Goal: Use online tool/utility: Utilize a website feature to perform a specific function

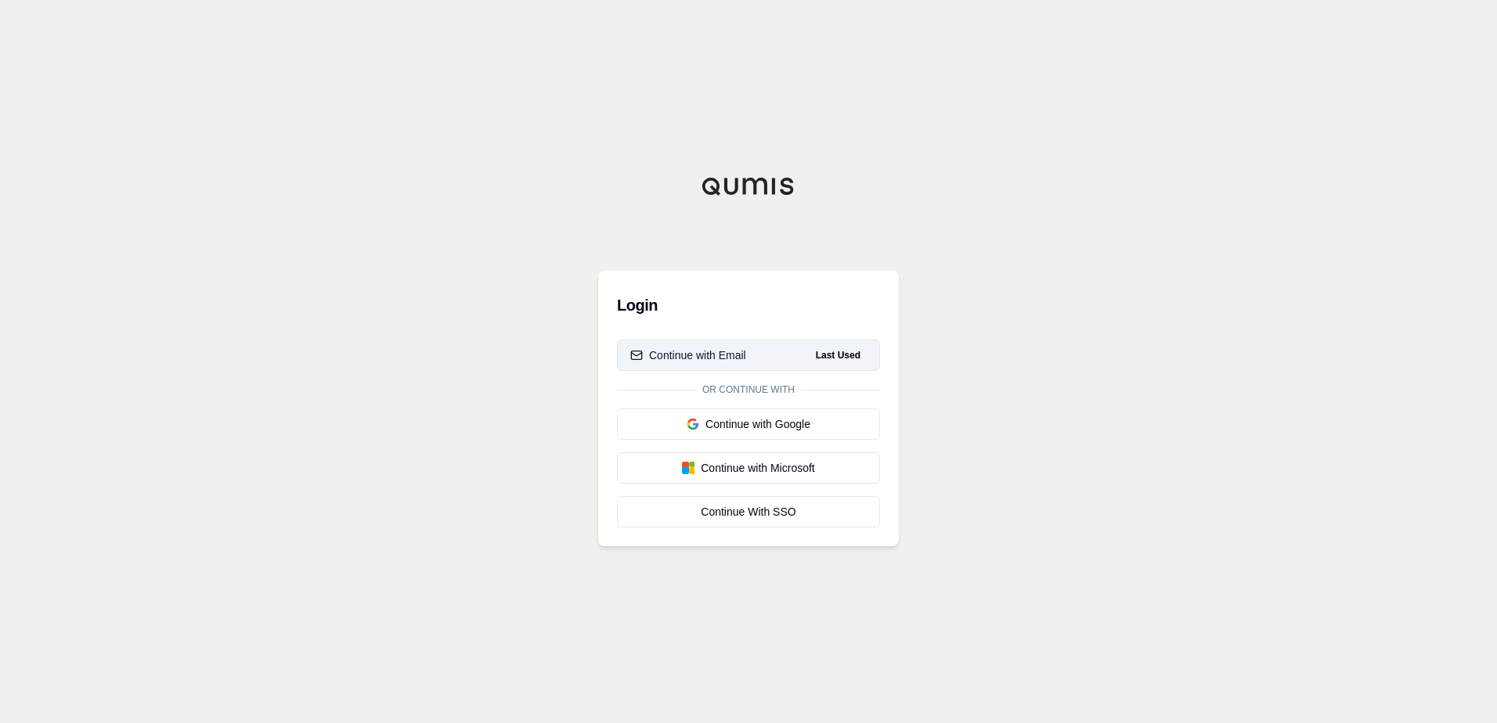
click at [695, 364] on button "Continue with Email Last Used" at bounding box center [748, 355] width 263 height 31
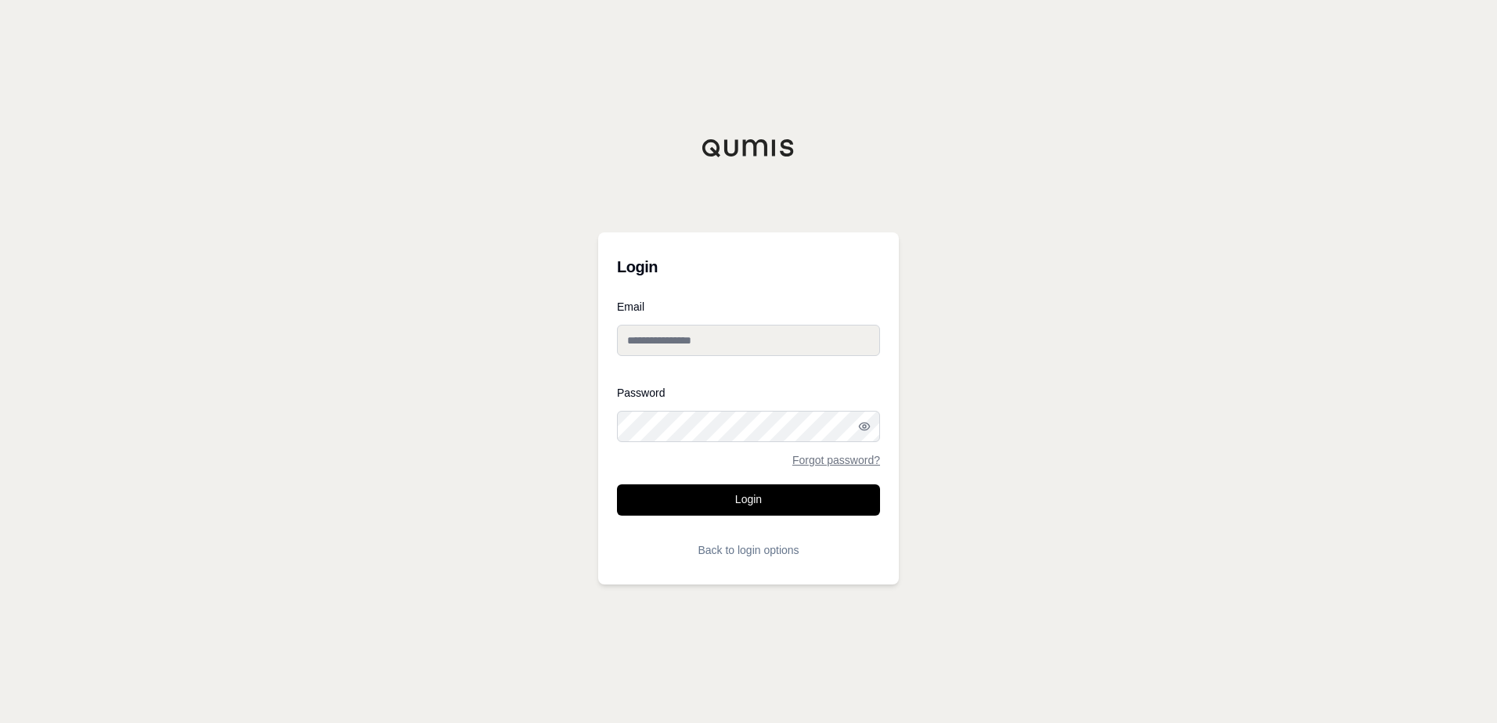
type input "**********"
click at [721, 501] on button "Login" at bounding box center [748, 500] width 263 height 31
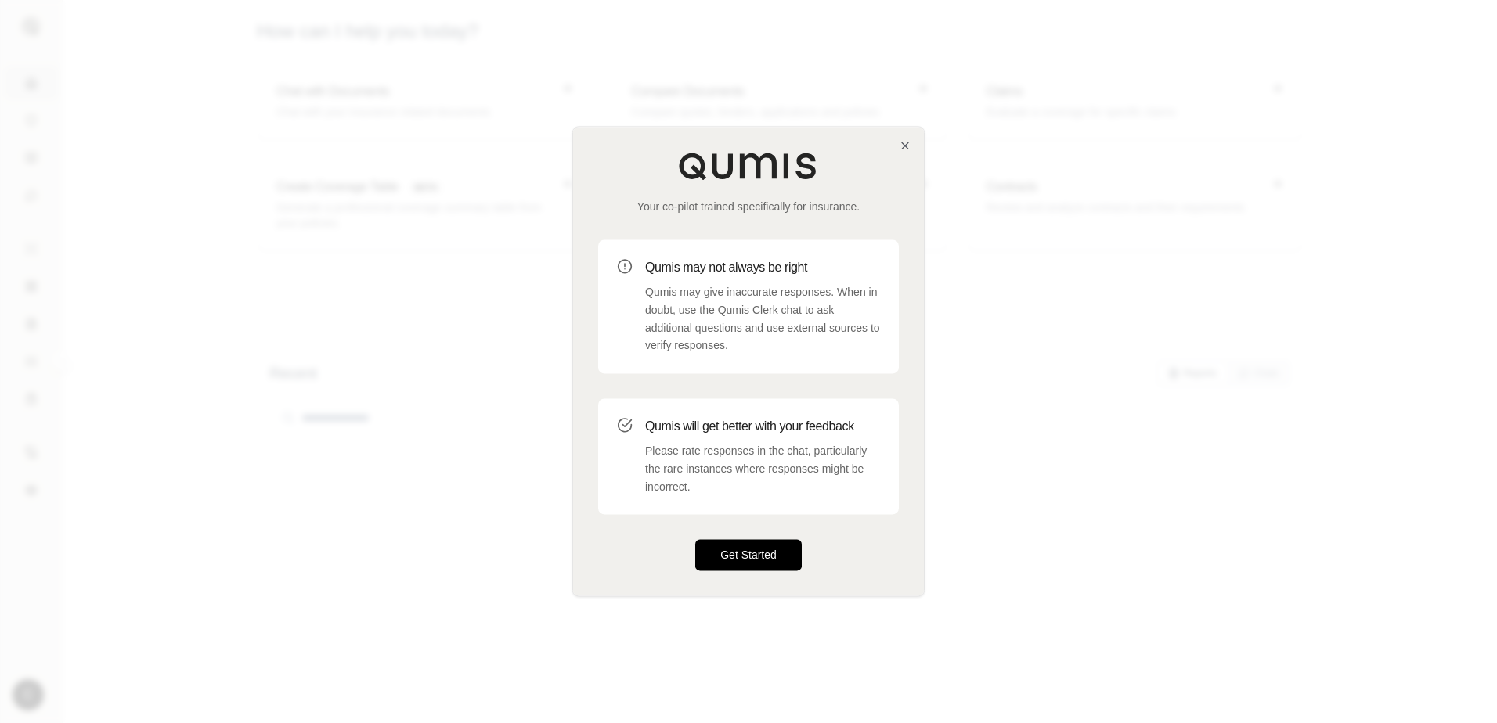
click at [763, 564] on button "Get Started" at bounding box center [748, 555] width 106 height 31
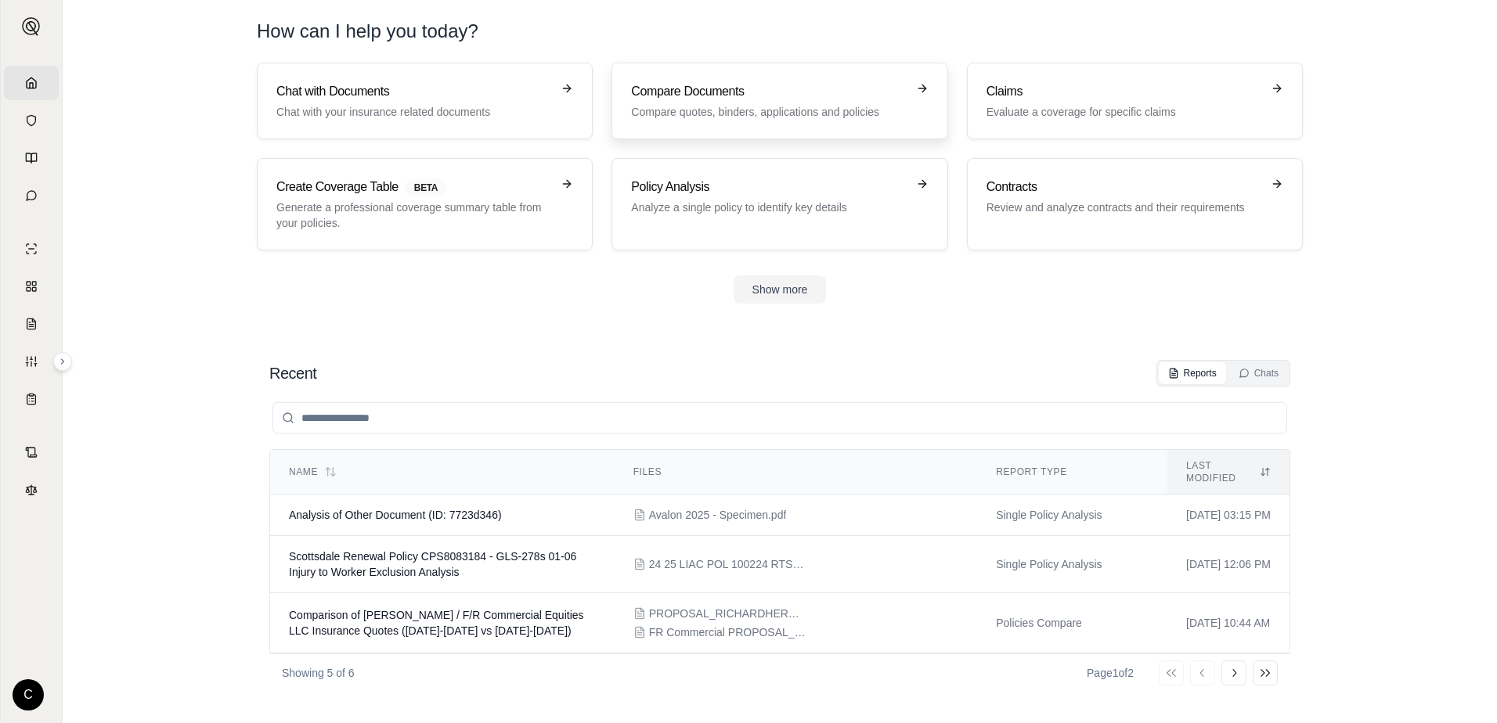
click at [834, 92] on h3 "Compare Documents" at bounding box center [768, 91] width 275 height 19
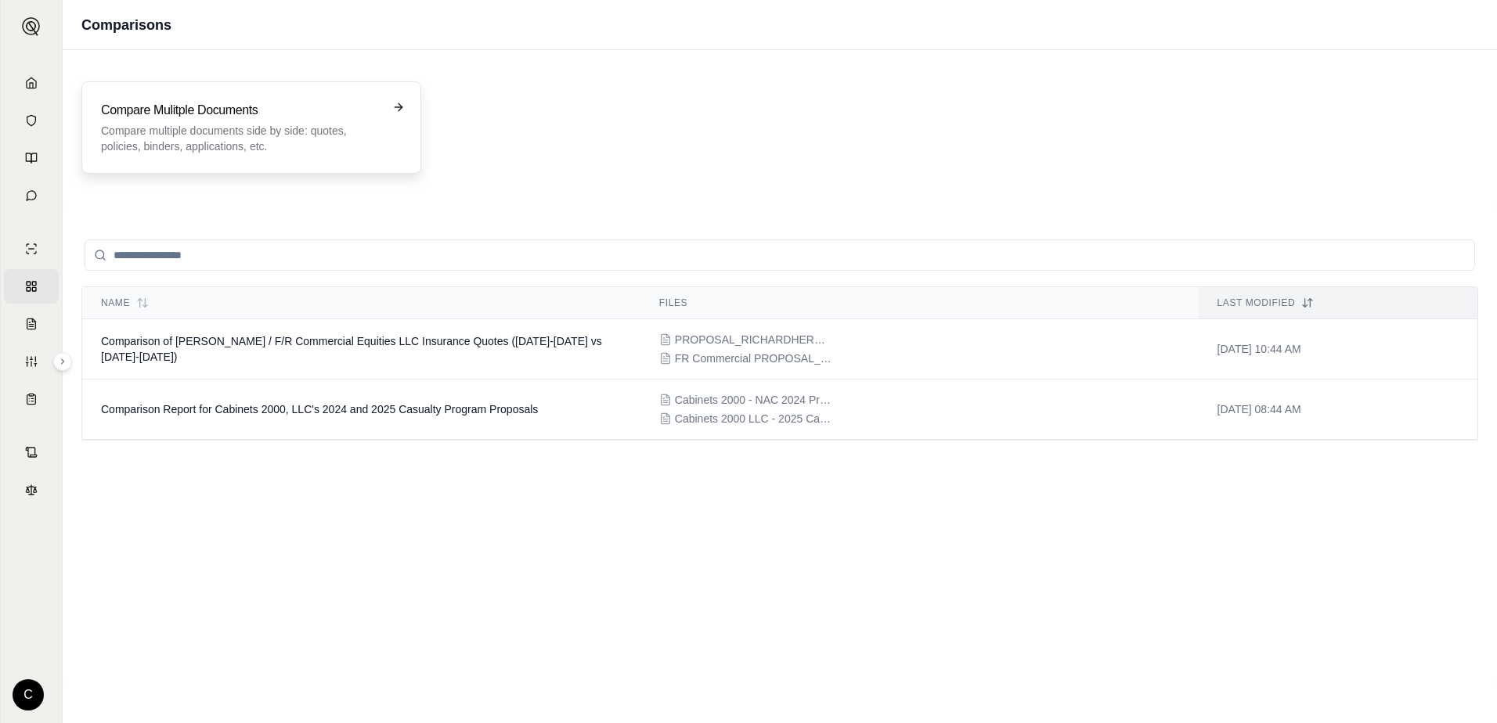
click at [351, 144] on p "Compare multiple documents side by side: quotes, policies, binders, application…" at bounding box center [240, 138] width 279 height 31
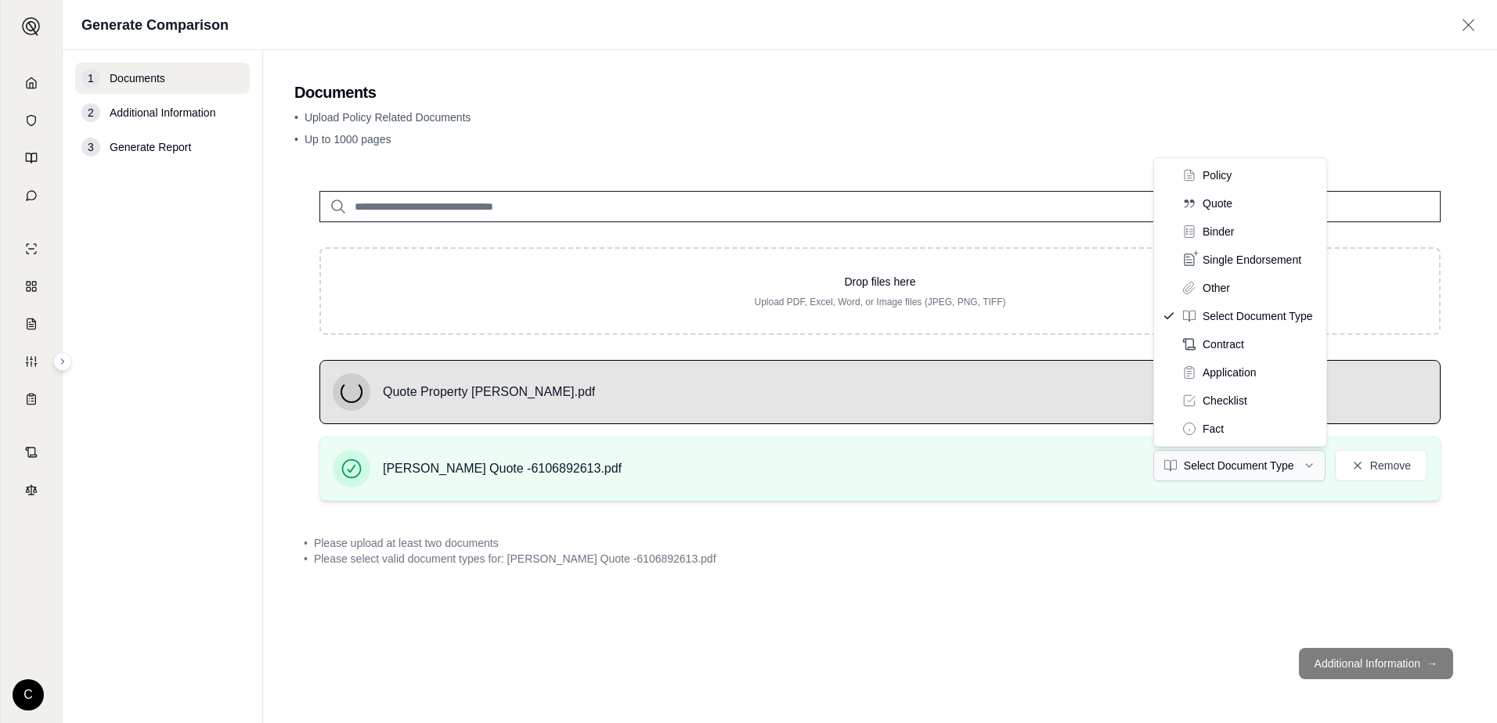
click at [1288, 470] on html "Home Vault Prompts Chats Single Policy Comparisons Claims Custom Report Coverag…" at bounding box center [748, 361] width 1497 height 723
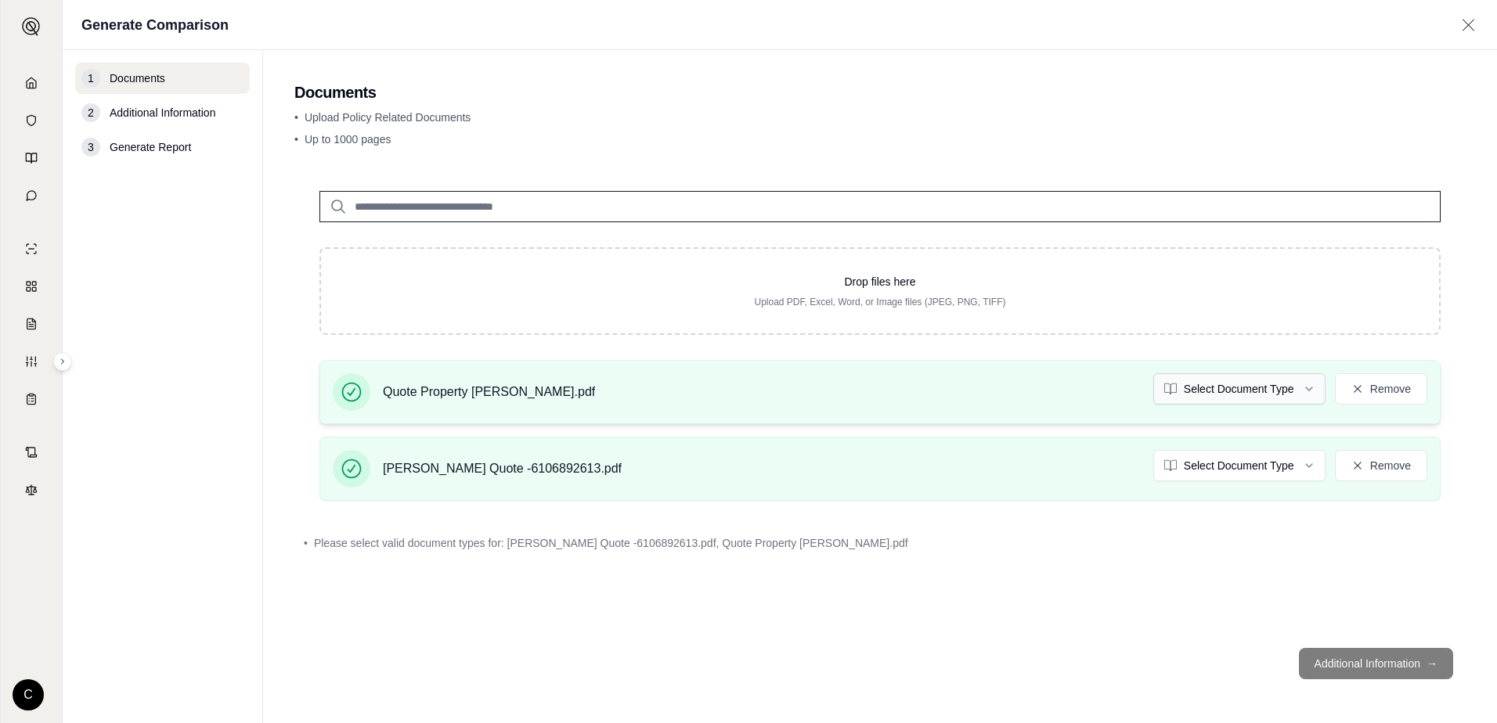
click at [1298, 393] on html "Home Vault Prompts Chats Single Policy Comparisons Claims Custom Report Coverag…" at bounding box center [748, 361] width 1497 height 723
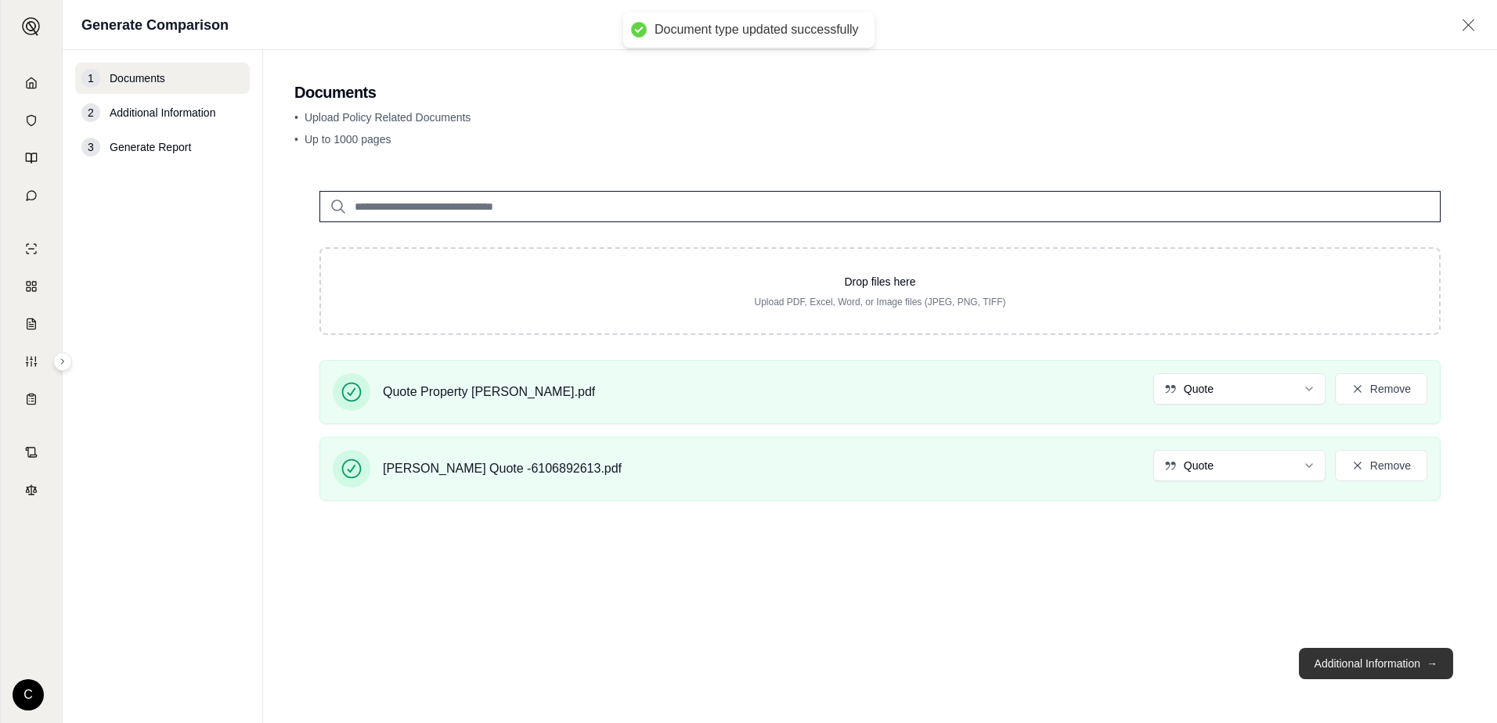
click at [1350, 671] on button "Additional Information →" at bounding box center [1376, 663] width 154 height 31
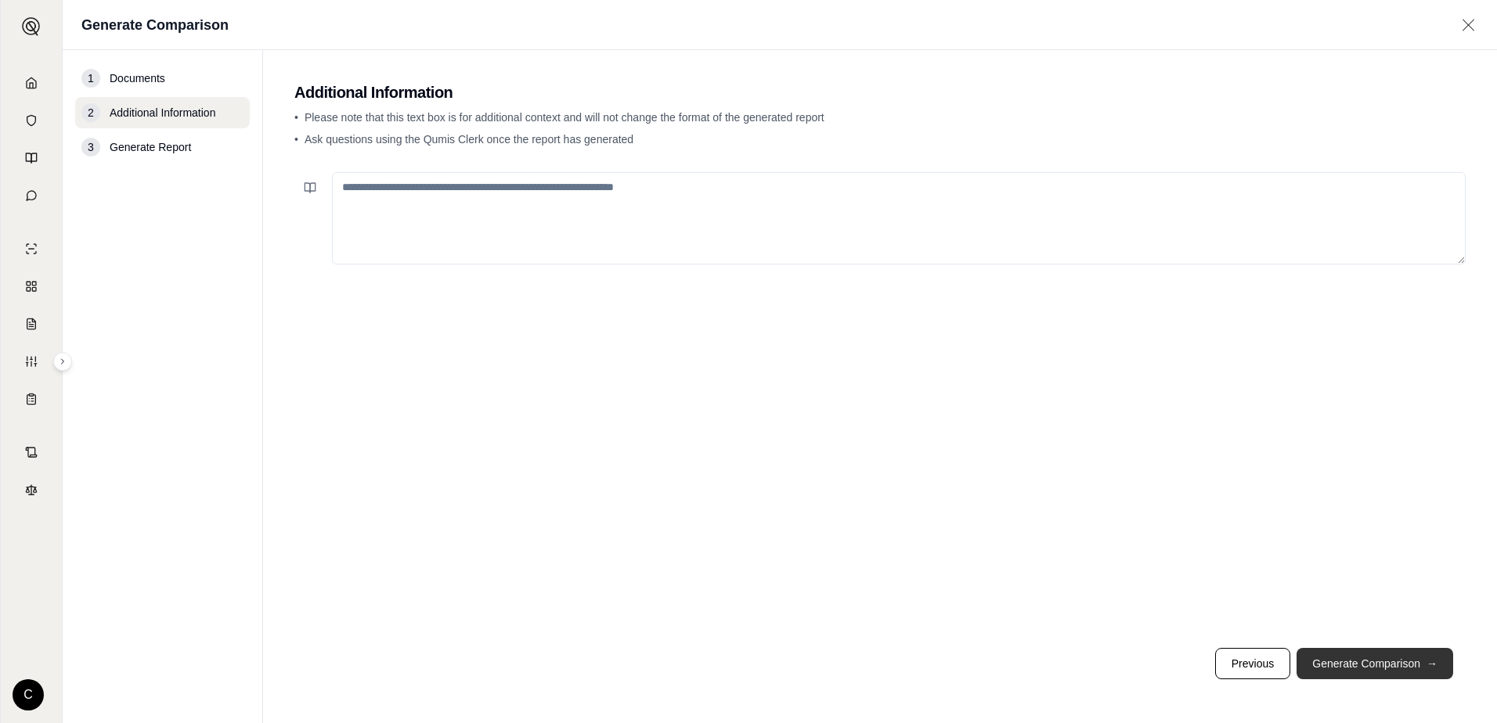
click at [1336, 661] on button "Generate Comparison →" at bounding box center [1374, 663] width 157 height 31
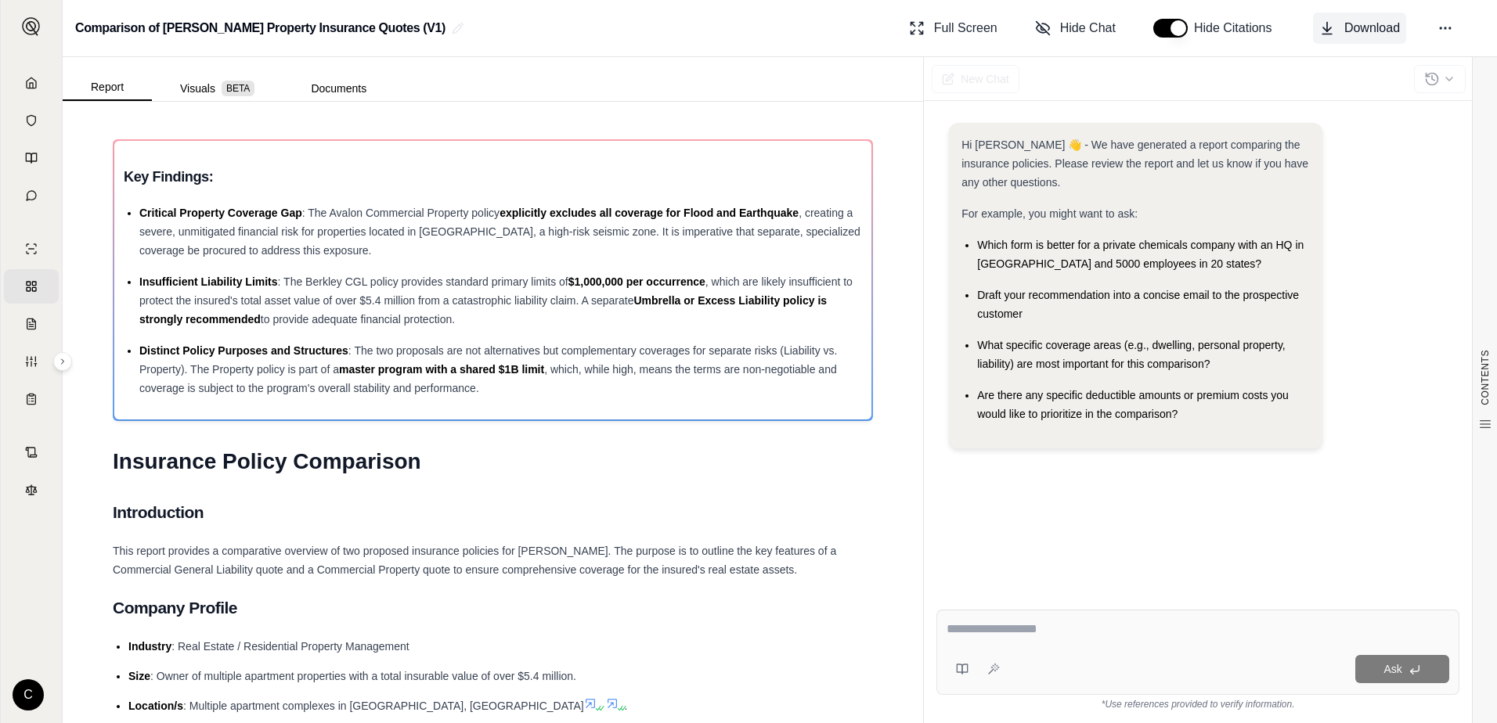
click at [1378, 31] on span "Download" at bounding box center [1372, 28] width 56 height 19
click at [36, 88] on icon at bounding box center [31, 82] width 9 height 10
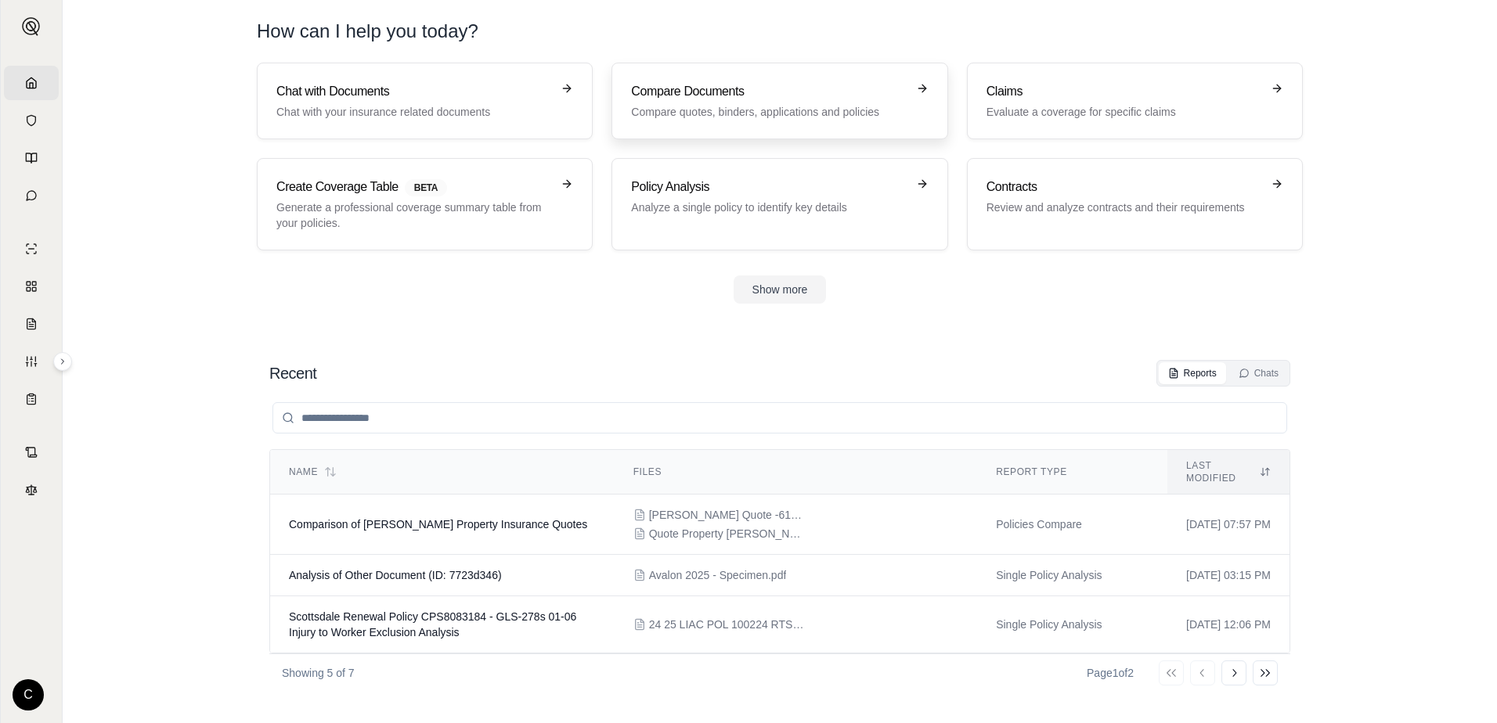
click at [669, 115] on p "Compare quotes, binders, applications and policies" at bounding box center [768, 112] width 275 height 16
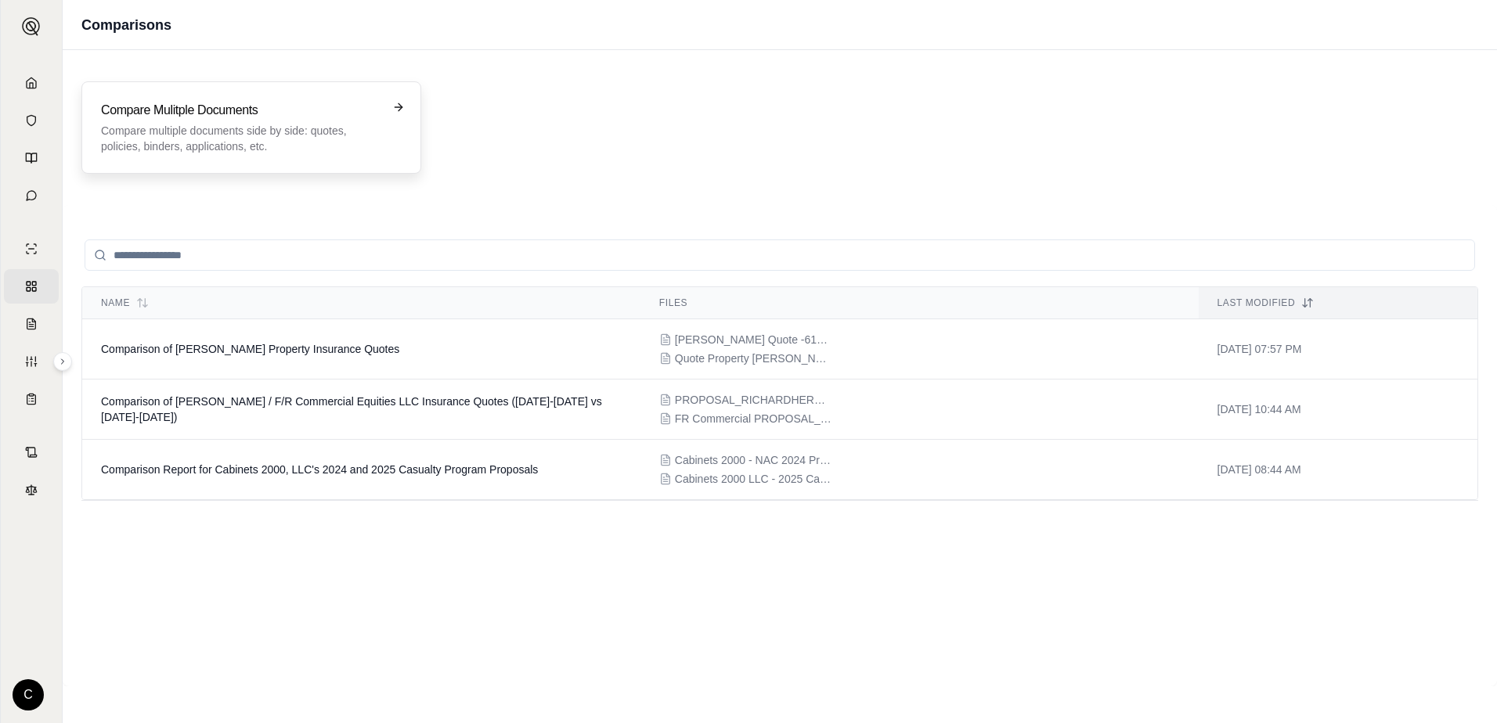
click at [333, 140] on p "Compare multiple documents side by side: quotes, policies, binders, application…" at bounding box center [240, 138] width 279 height 31
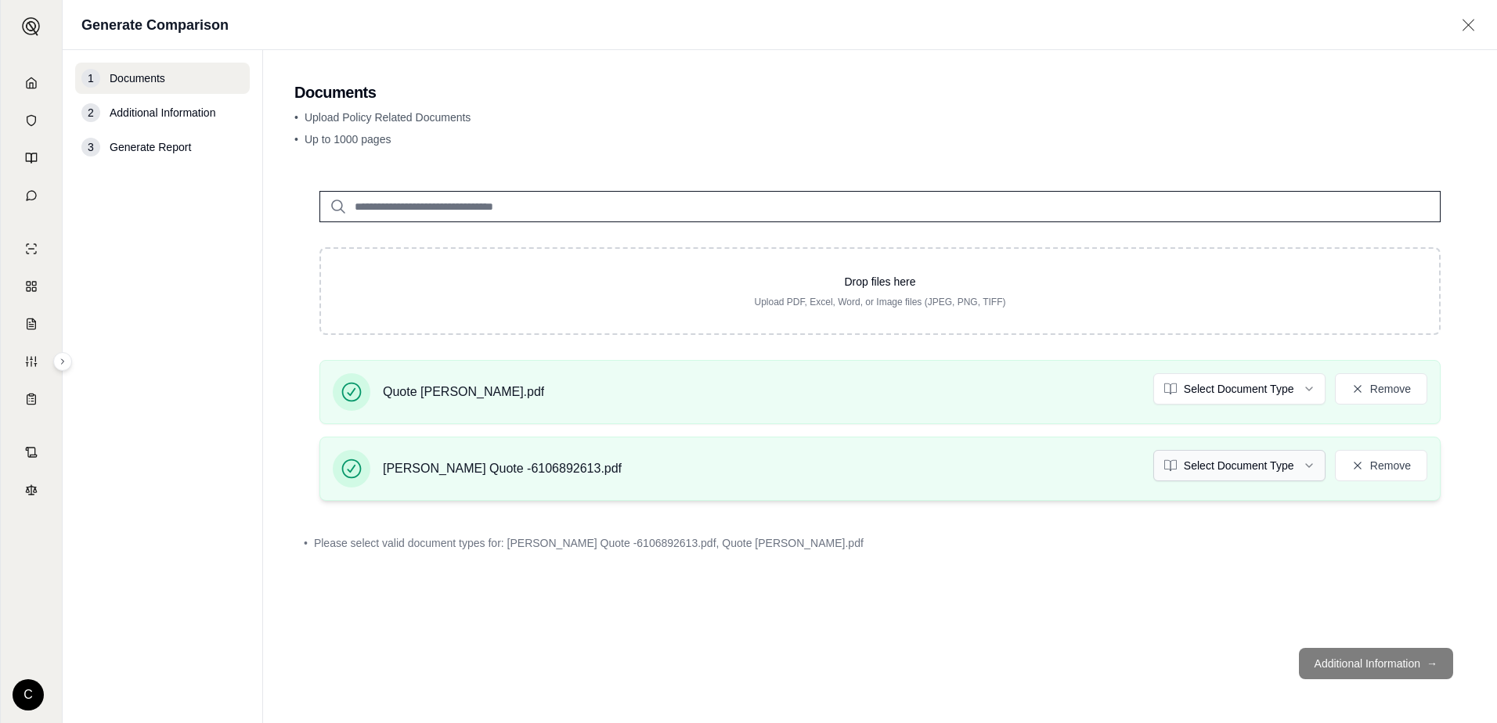
click at [1306, 466] on html "Home Vault Prompts Chats Single Policy Comparisons Claims Custom Report Coverag…" at bounding box center [748, 361] width 1497 height 723
click at [1231, 387] on html "Home Vault Prompts Chats Single Policy Comparisons Claims Custom Report Coverag…" at bounding box center [748, 361] width 1497 height 723
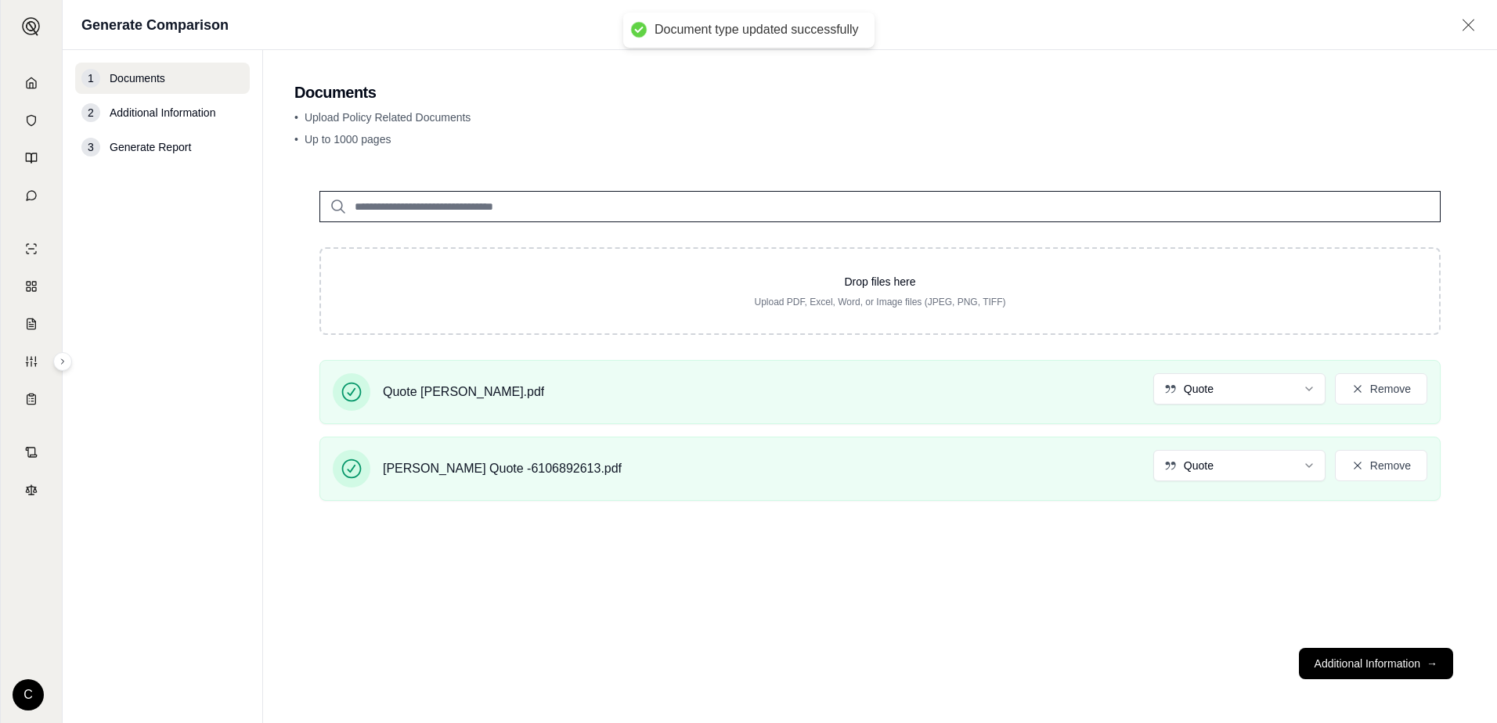
click at [1353, 661] on button "Additional Information →" at bounding box center [1376, 663] width 154 height 31
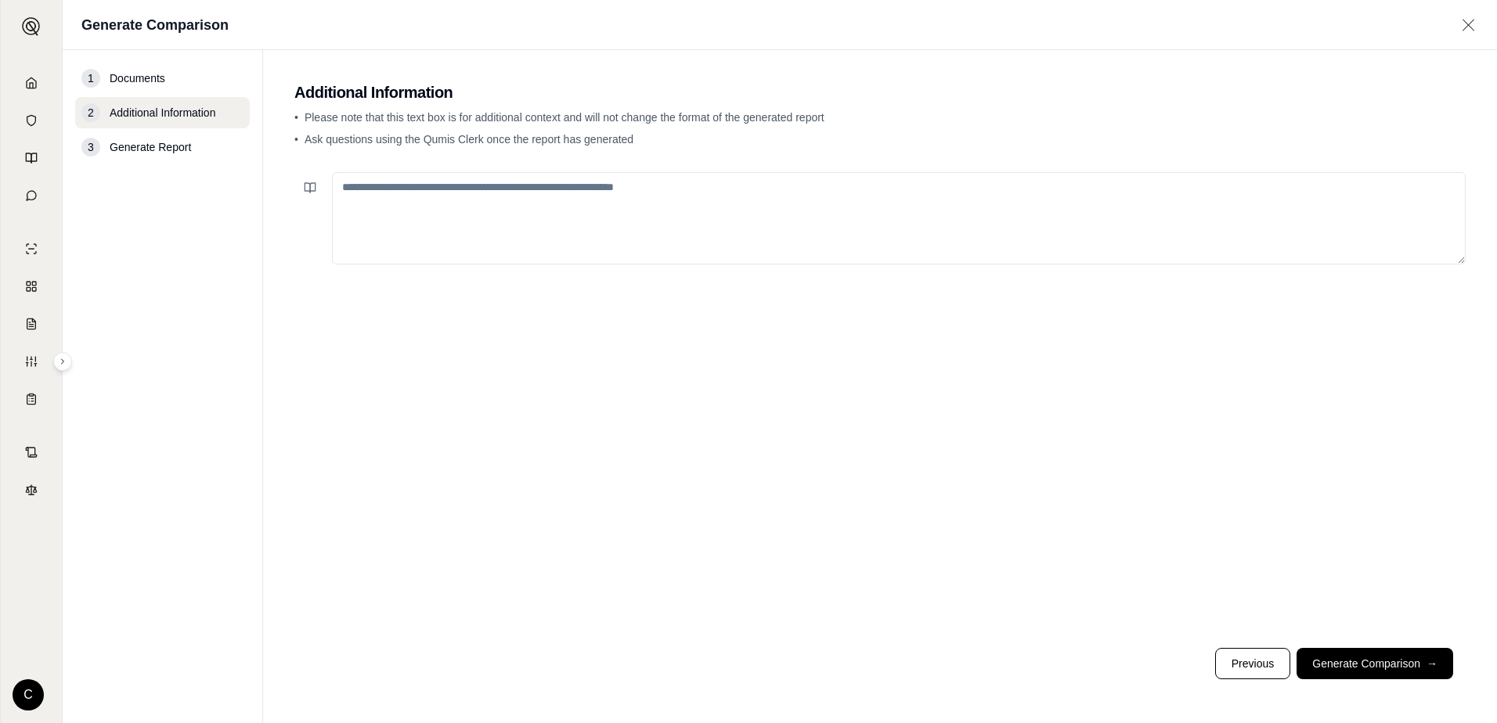
click at [1353, 661] on button "Generate Comparison →" at bounding box center [1374, 663] width 157 height 31
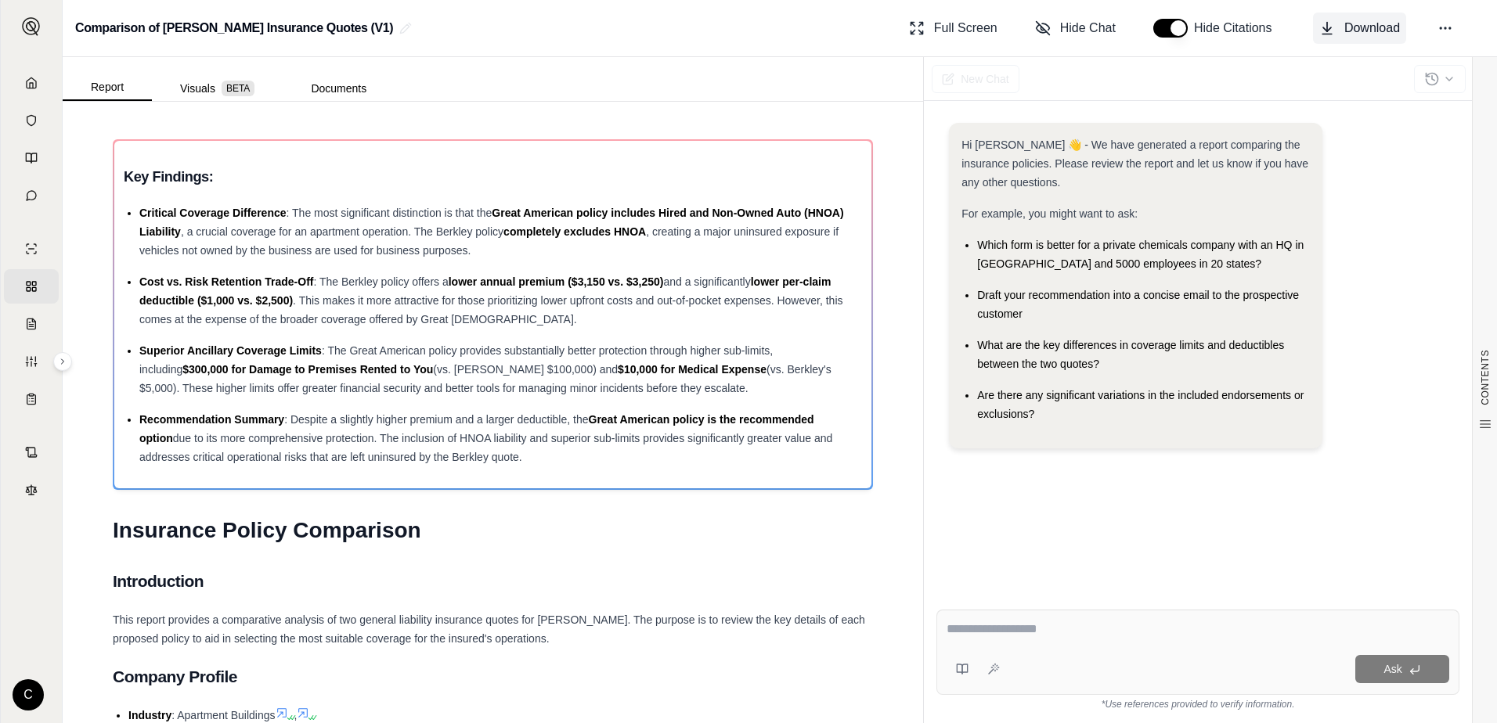
click at [1340, 28] on button "Download" at bounding box center [1359, 28] width 93 height 31
